Goal: Task Accomplishment & Management: Use online tool/utility

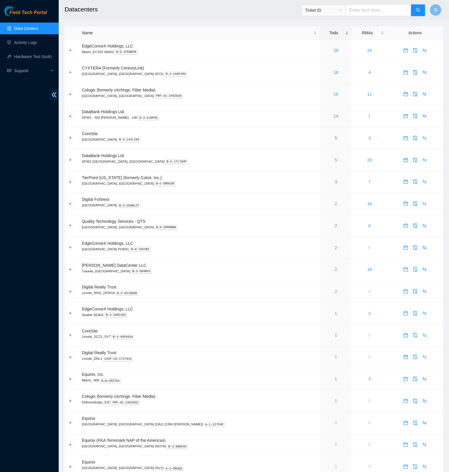
scroll to position [138, 0]
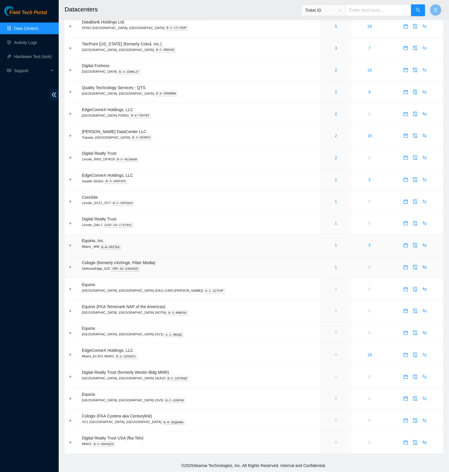
click at [181, 266] on p "DefenseEdge_SJC PRF-AC-2462835" at bounding box center [199, 268] width 235 height 5
click at [335, 113] on link "2" at bounding box center [336, 114] width 2 height 5
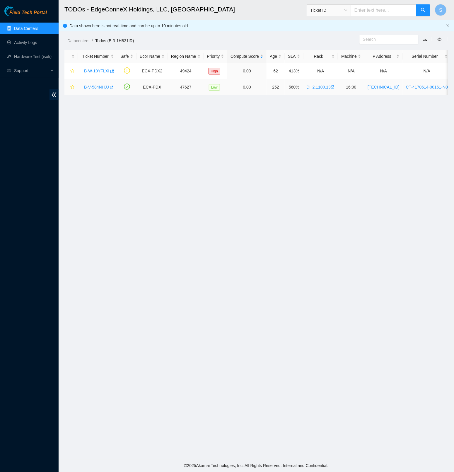
click at [87, 87] on link "B-V-584NHJJ" at bounding box center [96, 87] width 25 height 5
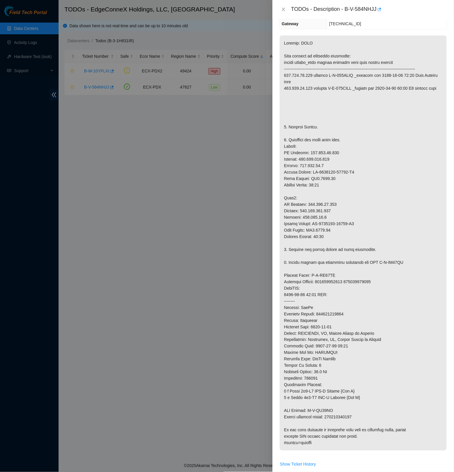
scroll to position [84, 0]
drag, startPoint x: 350, startPoint y: 8, endPoint x: 385, endPoint y: 10, distance: 35.2
click at [385, 10] on div "TODOs - Description - B-V-584NHJJ" at bounding box center [369, 9] width 156 height 9
copy div "B-V-584NHJJ"
click at [285, 11] on icon "close" at bounding box center [283, 10] width 3 height 4
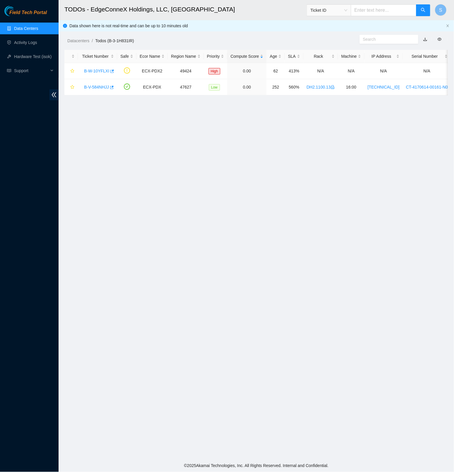
scroll to position [0, 0]
click at [104, 90] on div "B-V-584NHJJ" at bounding box center [97, 86] width 33 height 9
click at [103, 86] on link "B-V-584NHJJ" at bounding box center [96, 87] width 25 height 5
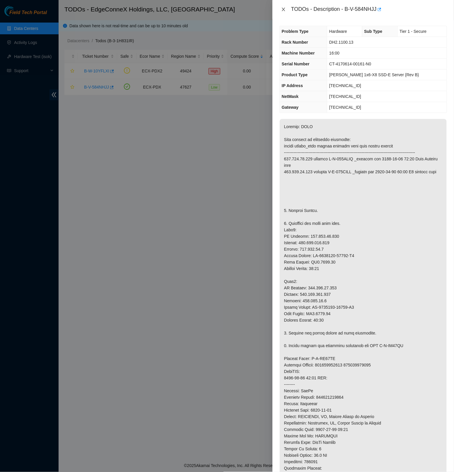
click at [283, 8] on icon "close" at bounding box center [283, 9] width 5 height 5
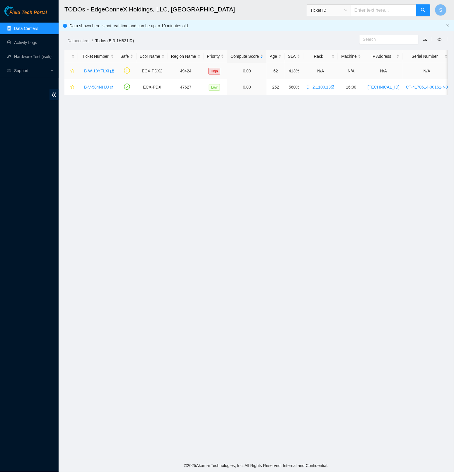
click at [98, 73] on link "B-W-10YFLXI" at bounding box center [96, 71] width 25 height 5
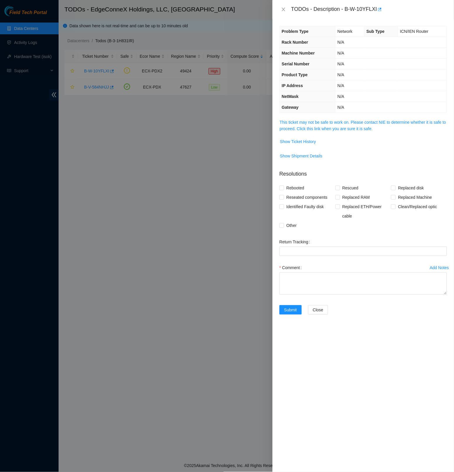
click at [333, 118] on div "Problem Type Network Sub Type ICN/IEN Router Rack Number N/A Machine Number N/A…" at bounding box center [364, 245] width 182 height 453
click at [336, 123] on link "This ticket may not be safe to work on. Please contact NIE to determine whether…" at bounding box center [363, 125] width 167 height 11
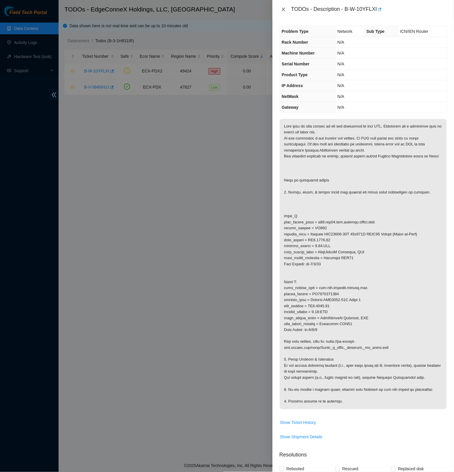
click at [283, 10] on icon "close" at bounding box center [283, 9] width 5 height 5
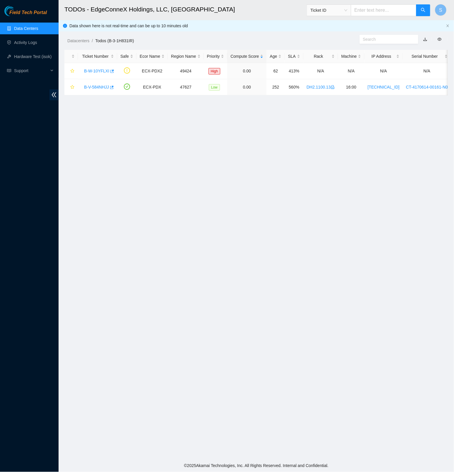
click at [241, 207] on main "TODOs - EdgeConneX Holdings, LLC, Portland POR01 Ticket ID S Data shown here is…" at bounding box center [257, 230] width 396 height 460
click at [25, 14] on span "Field Tech Portal" at bounding box center [28, 13] width 38 height 6
